Goal: Obtain resource: Download file/media

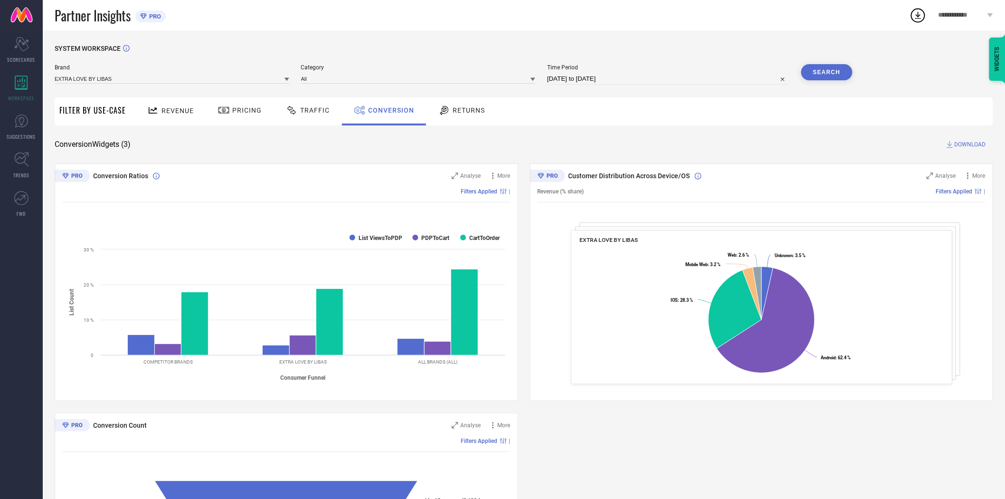
click at [566, 79] on input "[DATE] to [DATE]" at bounding box center [668, 78] width 242 height 11
select select "7"
select select "2025"
select select "8"
select select "2025"
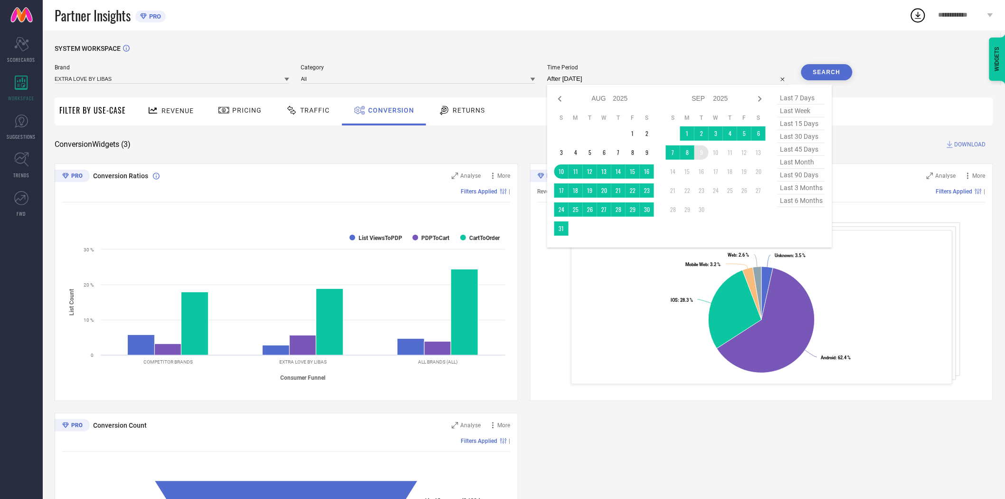
click at [703, 154] on td "9" at bounding box center [701, 152] width 14 height 14
type input "[DATE] to [DATE]"
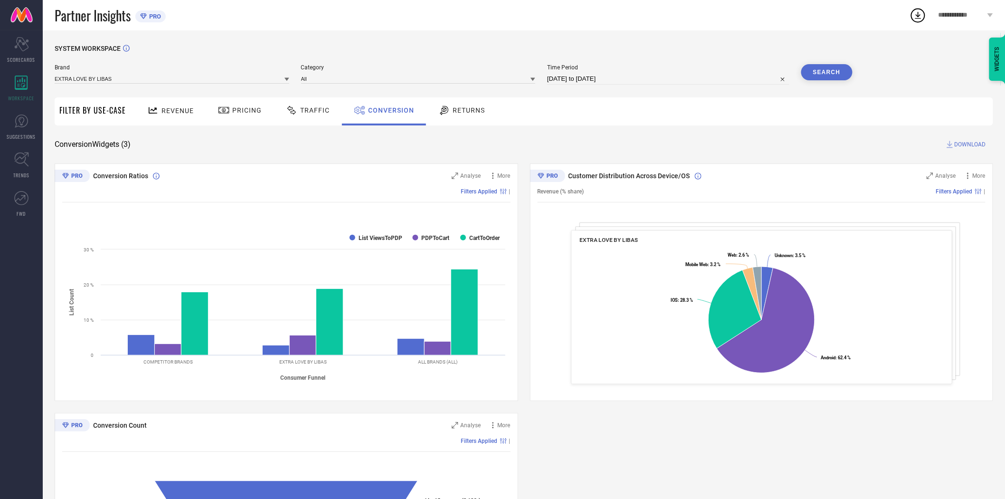
click at [673, 137] on div "SYSTEM WORKSPACE Brand EXTRA LOVE BY LIBAS Category All Time Period [DATE] to […" at bounding box center [524, 347] width 938 height 605
click at [824, 70] on button "Search" at bounding box center [826, 72] width 51 height 16
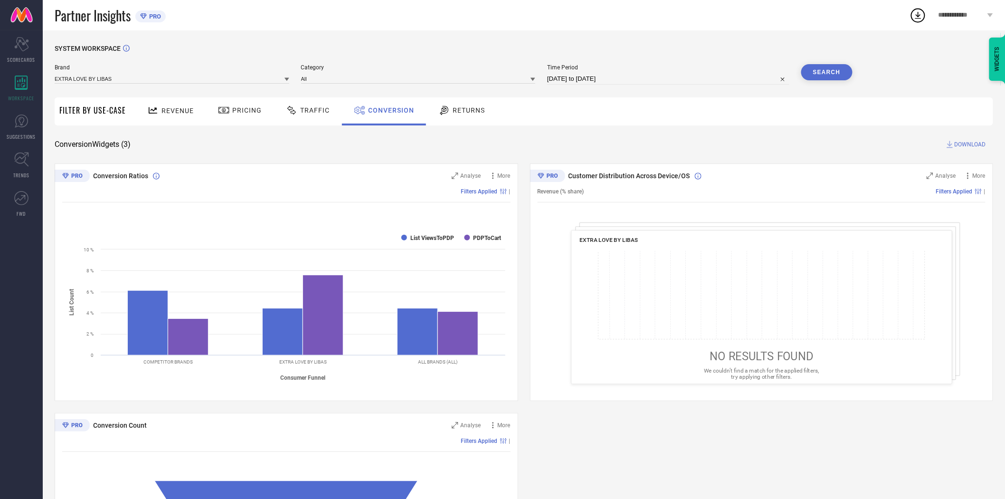
click at [969, 144] on span "DOWNLOAD" at bounding box center [969, 144] width 31 height 9
click at [621, 81] on input "[DATE] to [DATE]" at bounding box center [668, 78] width 242 height 11
select select "8"
select select "2025"
select select "9"
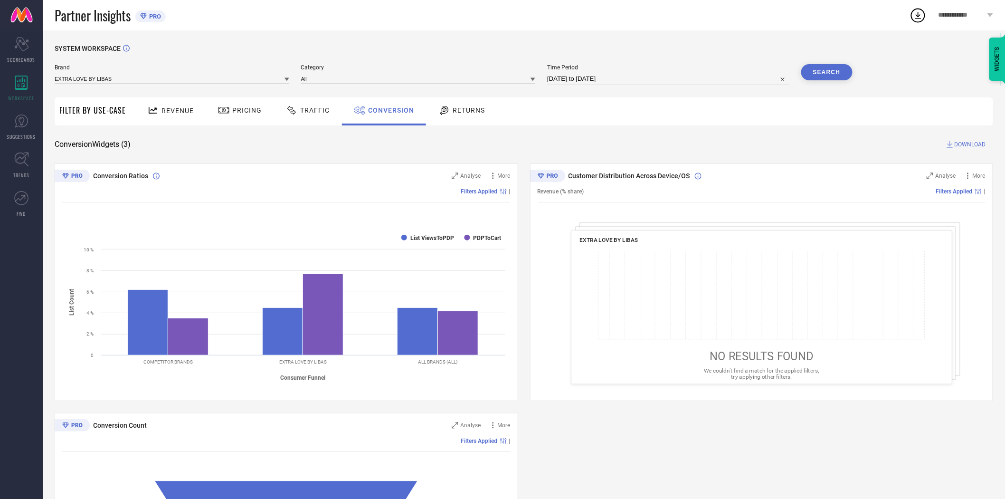
select select "2025"
click at [492, 143] on div "Conversion Widgets ( 3 ) DOWNLOAD" at bounding box center [524, 144] width 938 height 9
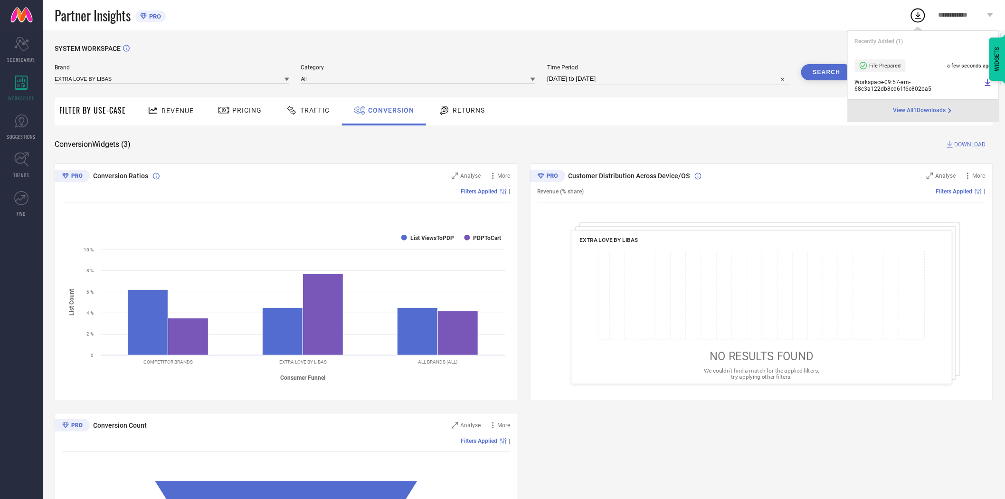
click at [285, 78] on icon at bounding box center [286, 79] width 5 height 3
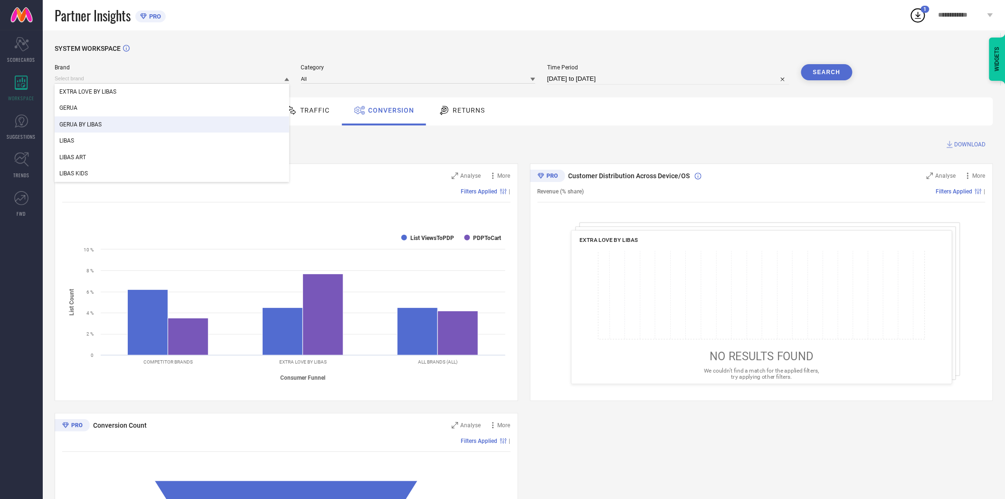
click at [212, 119] on div "GERUA BY LIBAS" at bounding box center [172, 124] width 235 height 16
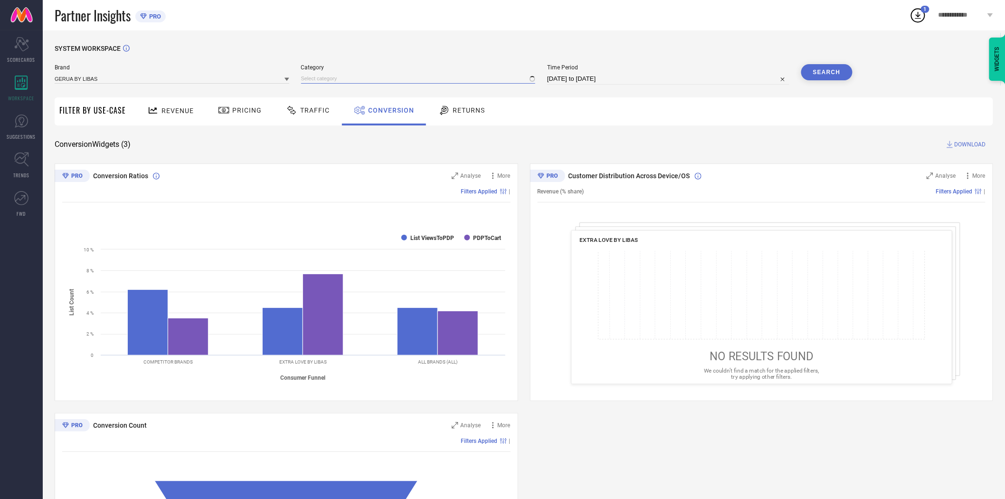
click at [328, 84] on div at bounding box center [418, 79] width 235 height 10
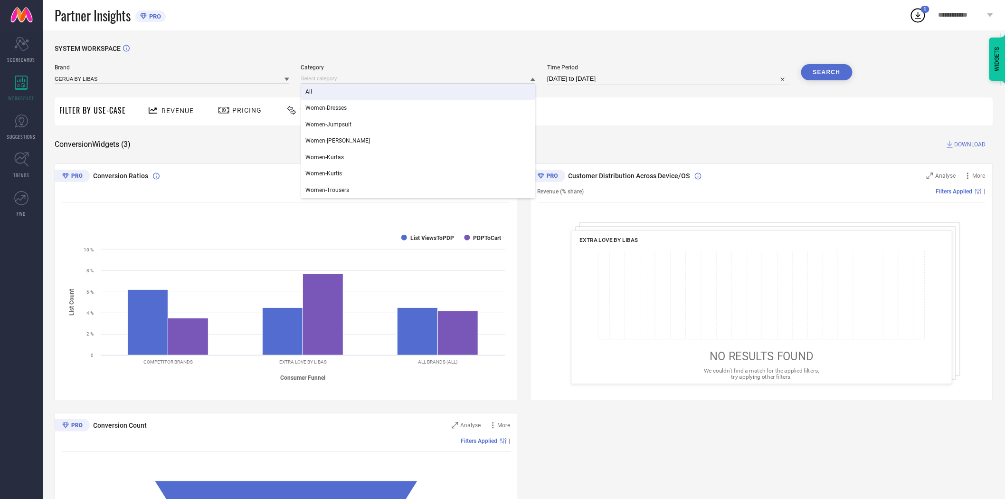
click at [328, 90] on div "All" at bounding box center [418, 92] width 235 height 16
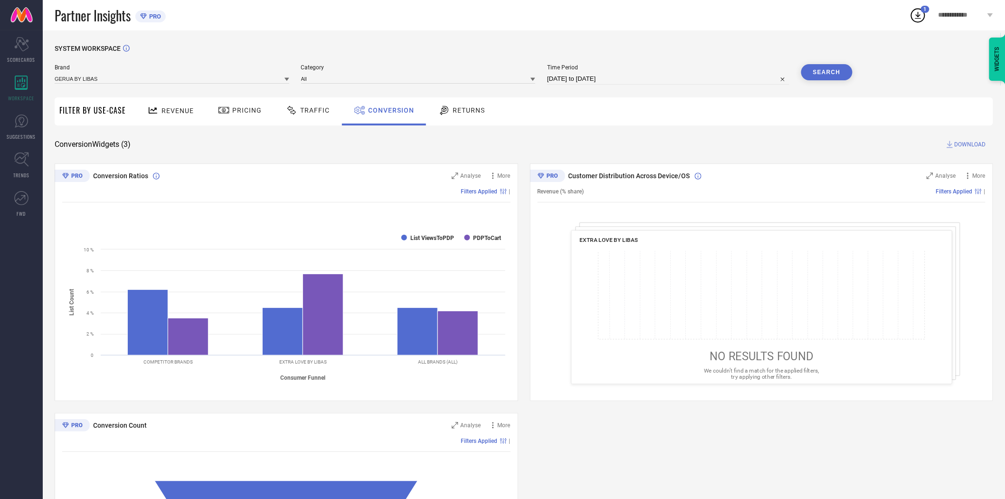
click at [831, 70] on button "Search" at bounding box center [826, 72] width 51 height 16
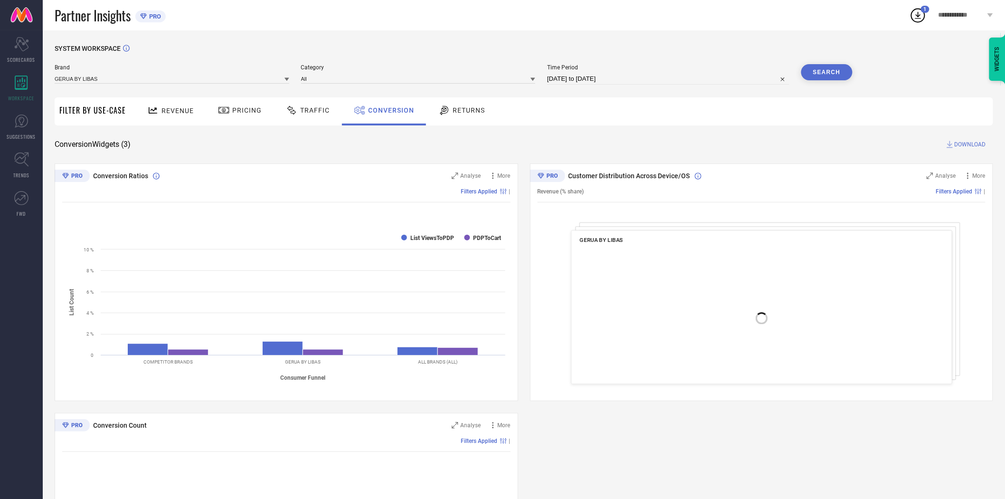
drag, startPoint x: 962, startPoint y: 142, endPoint x: 942, endPoint y: 144, distance: 20.0
click at [962, 142] on span "DOWNLOAD" at bounding box center [969, 144] width 31 height 9
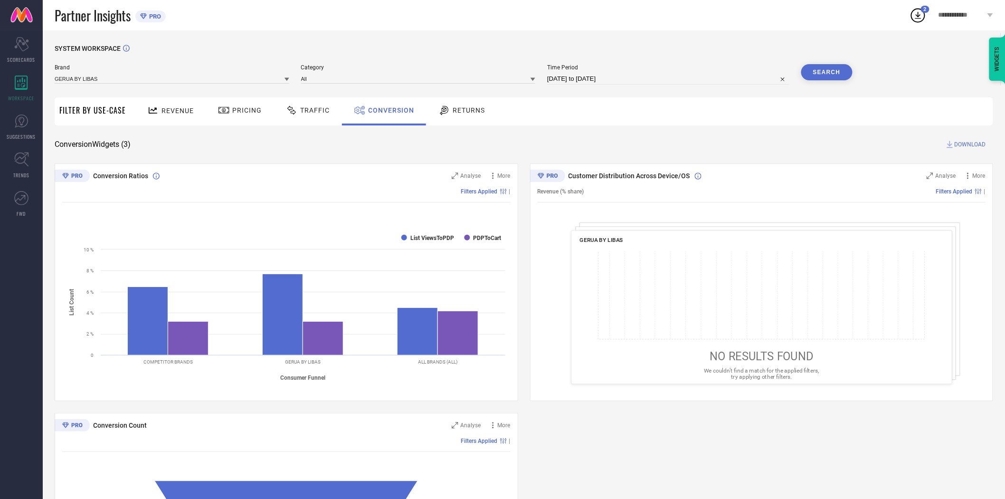
click at [288, 81] on icon at bounding box center [286, 79] width 5 height 5
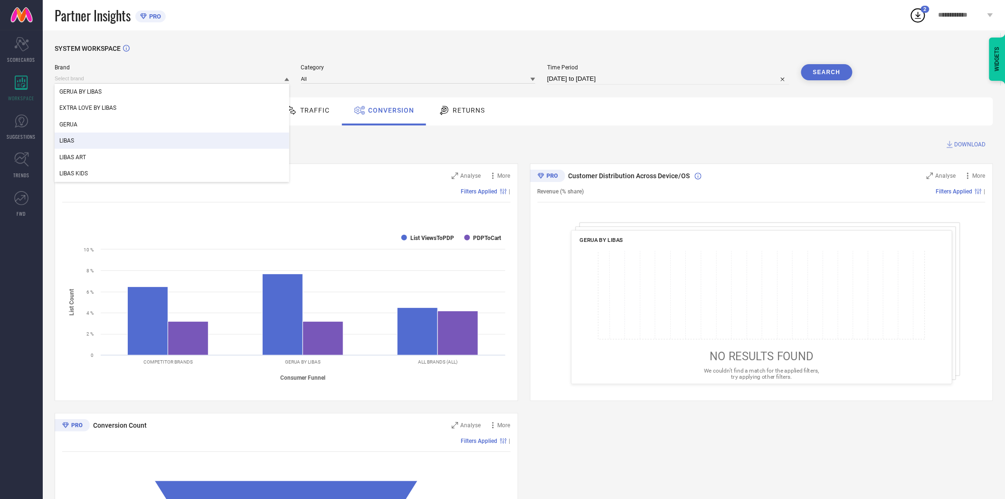
click at [143, 139] on div "LIBAS" at bounding box center [172, 140] width 235 height 16
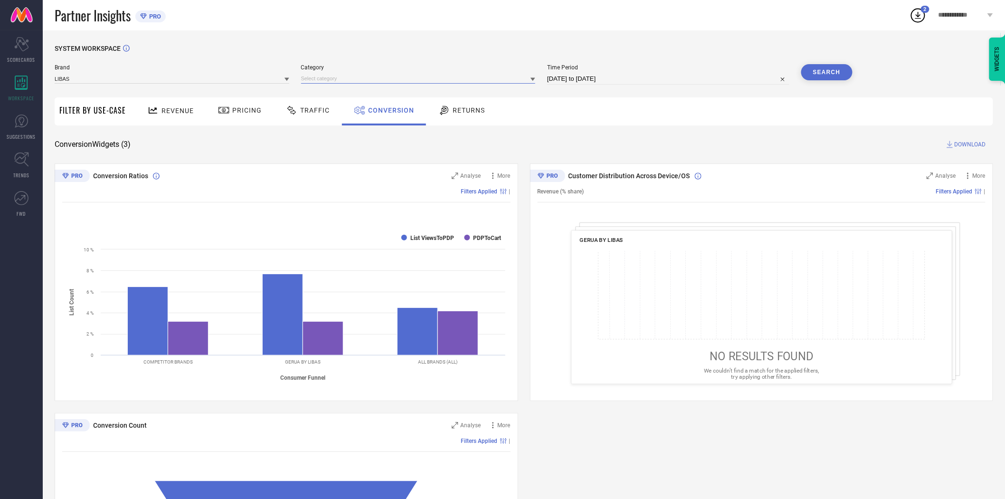
click at [356, 81] on input at bounding box center [418, 79] width 235 height 10
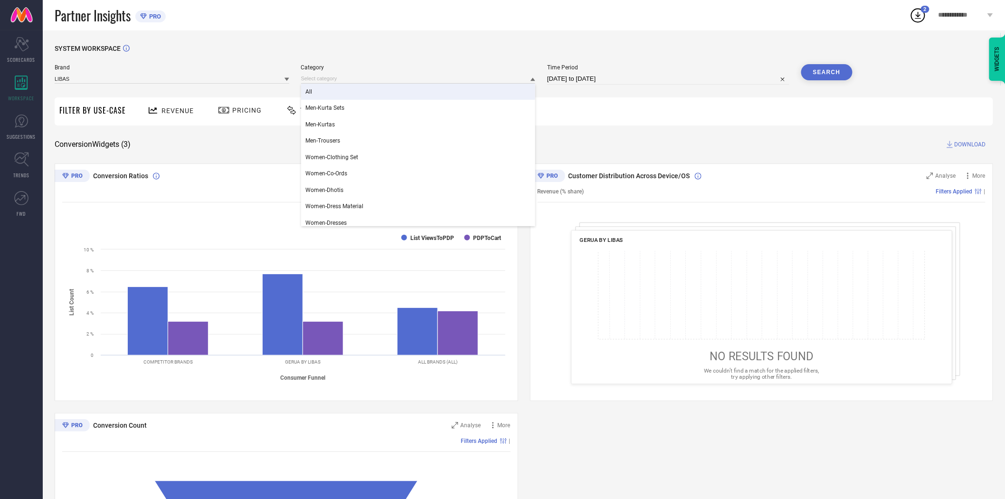
click at [354, 88] on div "All" at bounding box center [418, 92] width 235 height 16
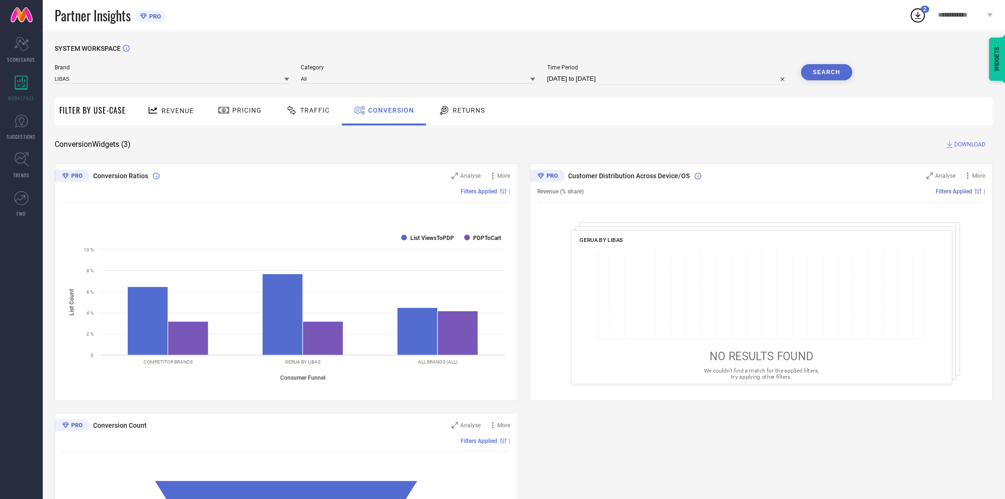
click at [816, 73] on button "Search" at bounding box center [826, 72] width 51 height 16
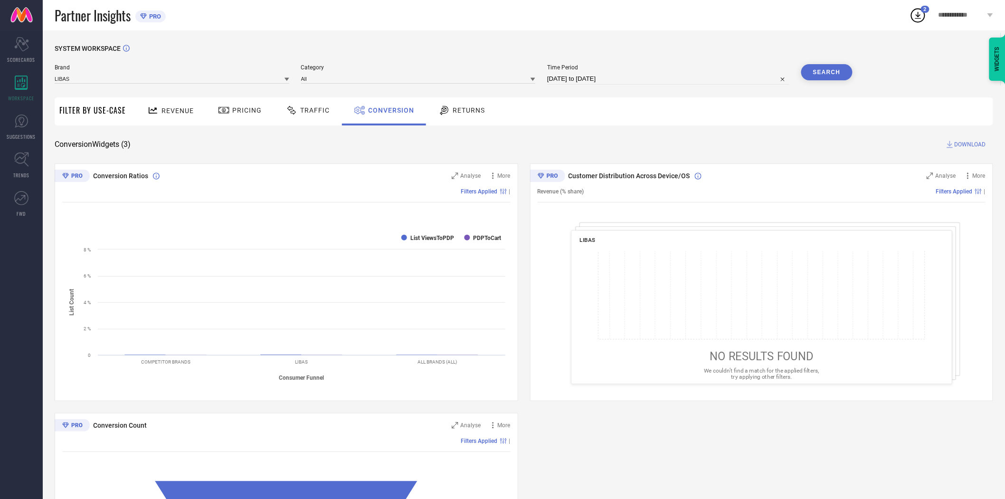
drag, startPoint x: 961, startPoint y: 144, endPoint x: 915, endPoint y: 144, distance: 46.1
click at [961, 144] on span "DOWNLOAD" at bounding box center [969, 144] width 31 height 9
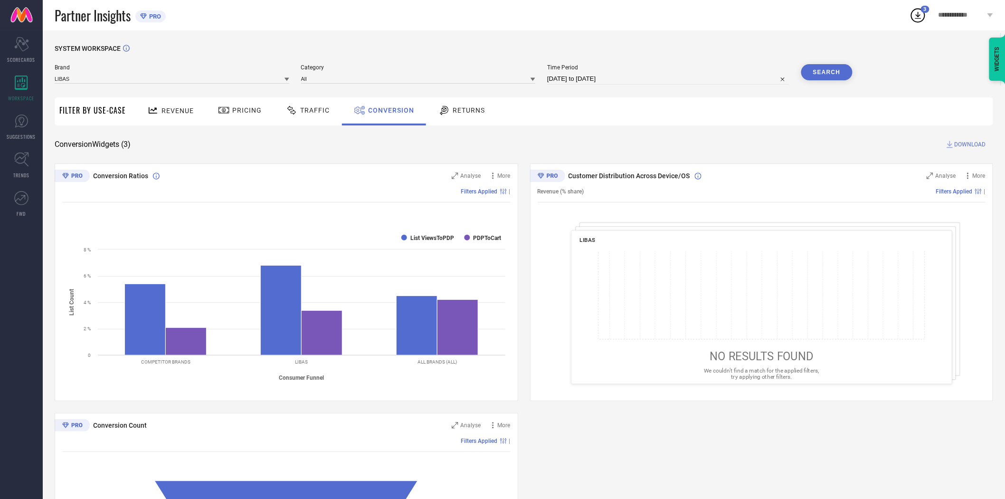
click at [286, 80] on icon at bounding box center [286, 79] width 5 height 5
click at [261, 154] on div "LIBAS ART" at bounding box center [172, 157] width 235 height 16
click at [324, 81] on input at bounding box center [418, 79] width 235 height 10
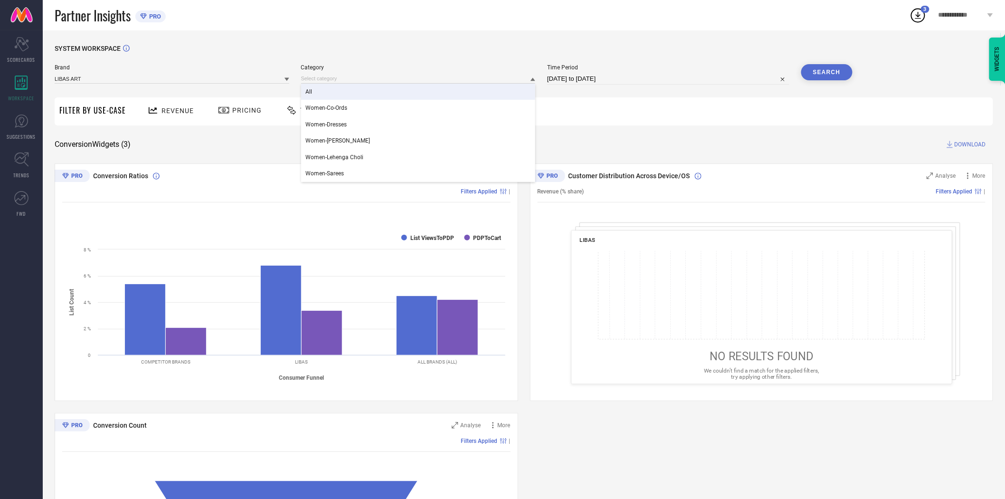
click at [326, 98] on div "All" at bounding box center [418, 92] width 235 height 16
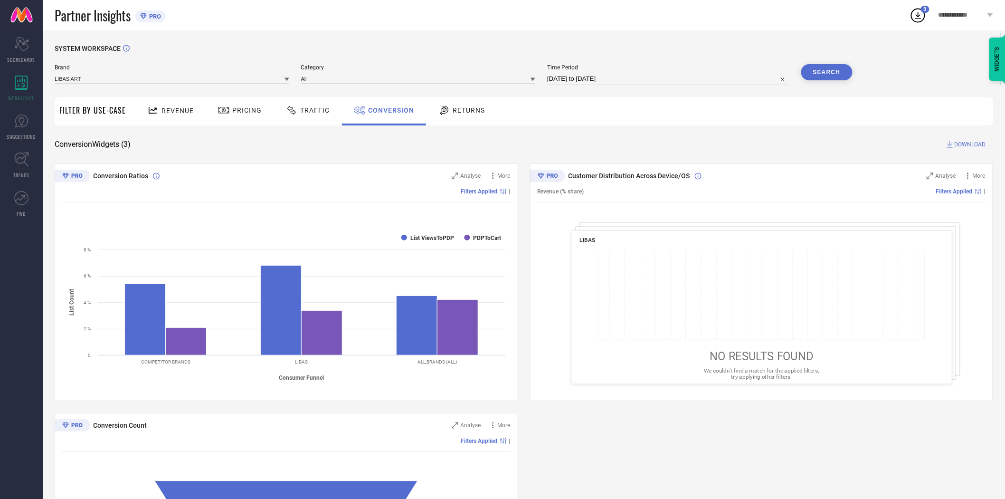
click at [820, 73] on button "Search" at bounding box center [826, 72] width 51 height 16
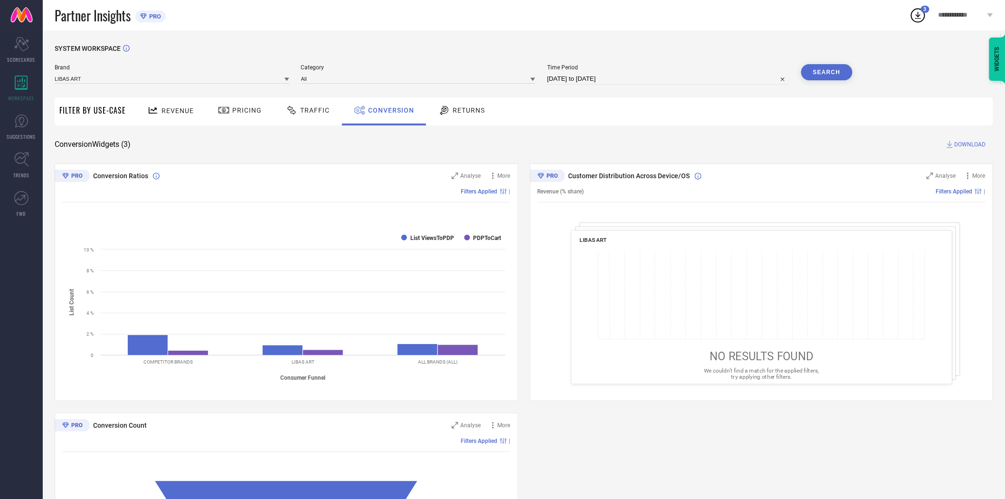
click at [966, 142] on span "DOWNLOAD" at bounding box center [969, 144] width 31 height 9
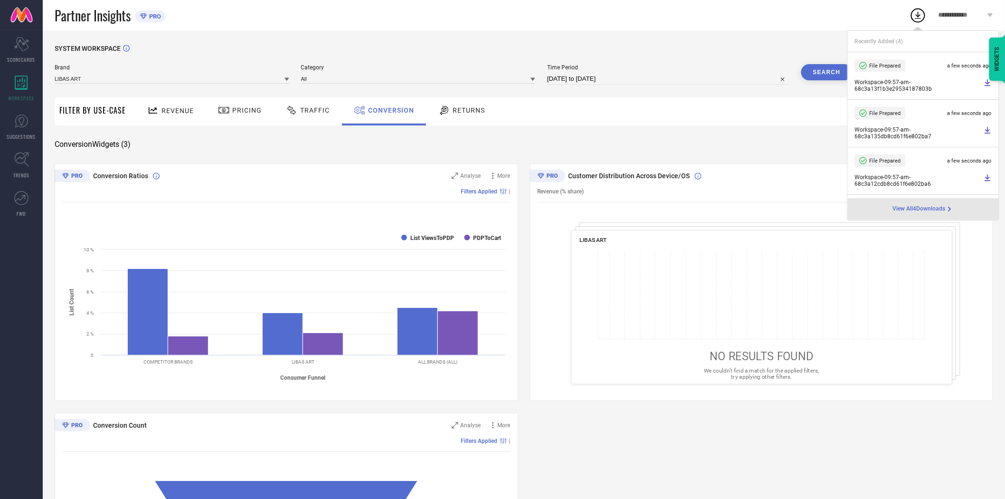
click at [286, 80] on icon at bounding box center [286, 79] width 5 height 5
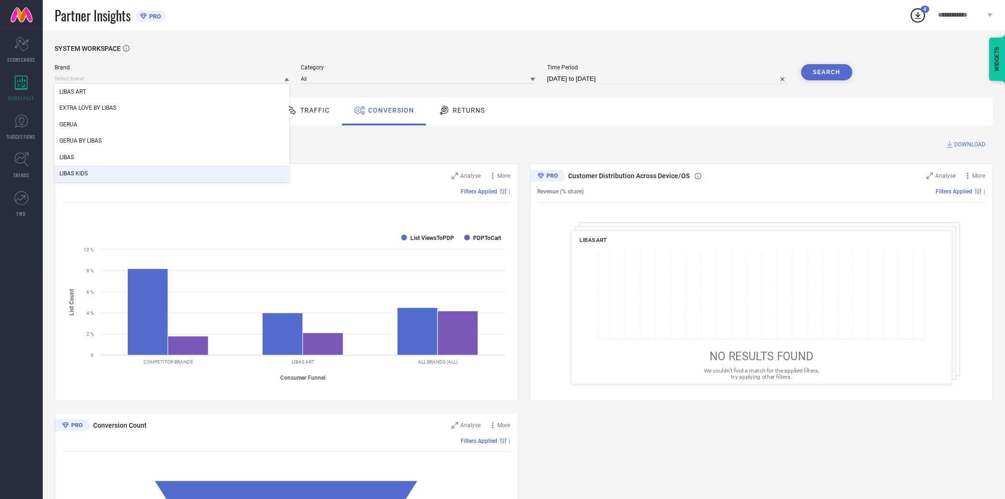
click at [194, 167] on div "LIBAS KIDS" at bounding box center [172, 173] width 235 height 16
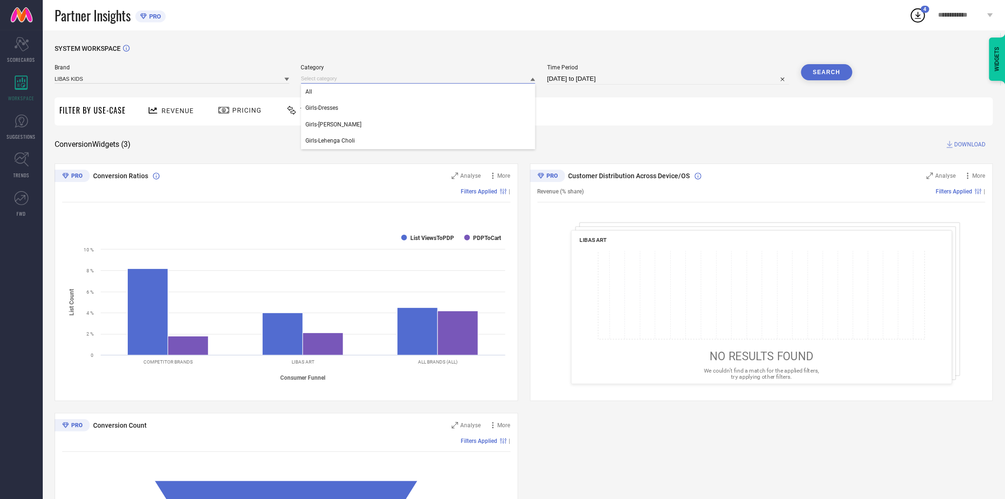
click at [336, 75] on input at bounding box center [418, 79] width 235 height 10
click at [336, 87] on div "All" at bounding box center [418, 92] width 235 height 16
click at [832, 74] on button "Search" at bounding box center [826, 72] width 51 height 16
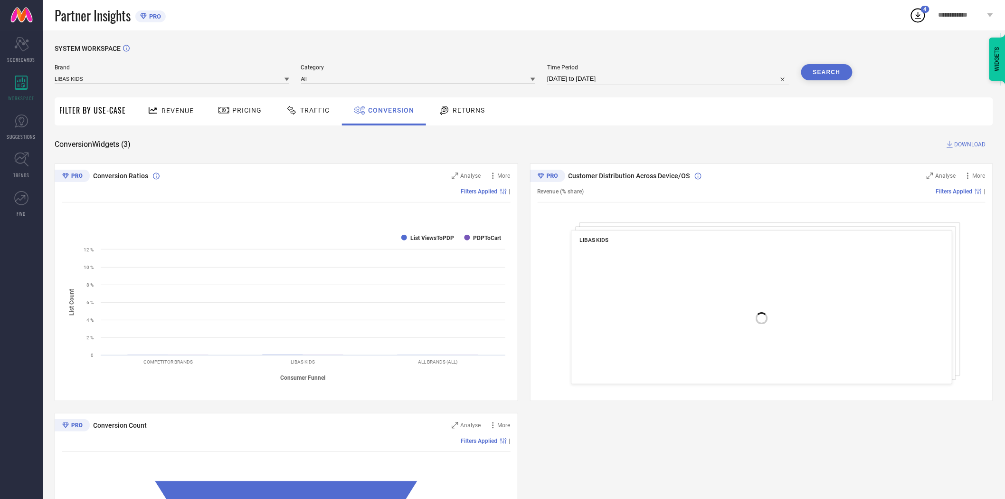
click at [961, 142] on span "DOWNLOAD" at bounding box center [969, 144] width 31 height 9
